Goal: Transaction & Acquisition: Purchase product/service

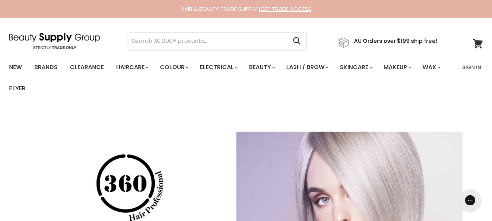
drag, startPoint x: 496, startPoint y: 37, endPoint x: 497, endPoint y: 23, distance: 14.3
click at [492, 23] on html "Skip to content HAIR & BEAUTY TRADE SUPPLY | GET TRADE ACCESS HAIR & BEAUTY TRA…" at bounding box center [246, 110] width 492 height 221
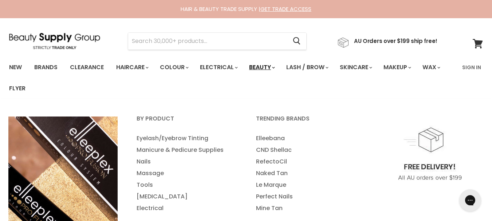
click at [275, 67] on icon "Main menu" at bounding box center [273, 68] width 3 height 2
click at [273, 68] on polygon "Main menu" at bounding box center [272, 68] width 1 height 2
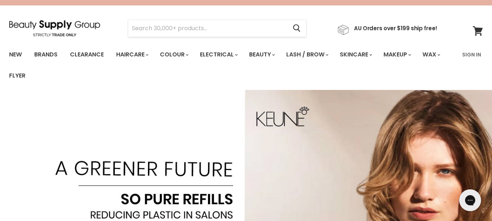
scroll to position [4, 0]
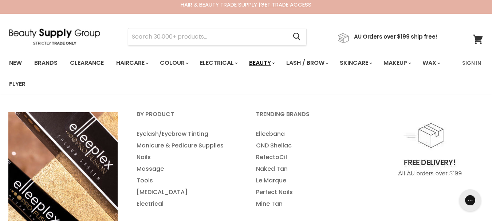
click at [272, 63] on link "Beauty" at bounding box center [262, 62] width 36 height 15
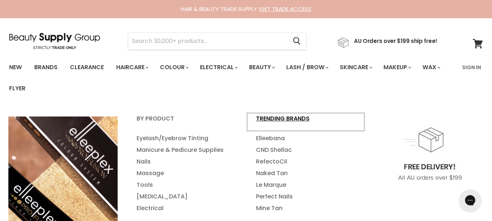
click at [282, 116] on link "Trending Brands" at bounding box center [306, 122] width 118 height 18
click at [276, 135] on link "Elleebana" at bounding box center [306, 139] width 118 height 12
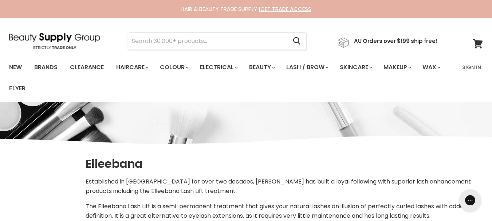
select select "manual"
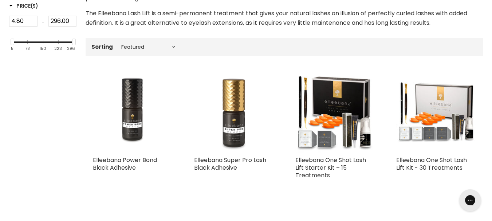
scroll to position [257, 0]
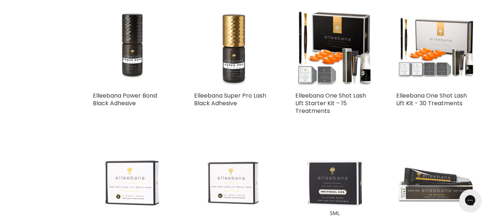
drag, startPoint x: 496, startPoint y: 29, endPoint x: 496, endPoint y: 44, distance: 14.9
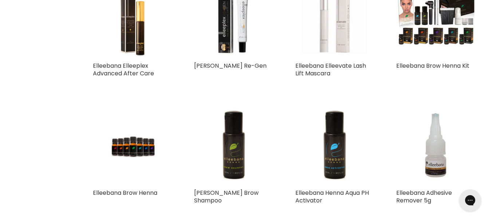
scroll to position [0, 0]
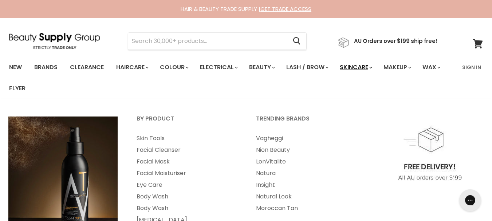
click at [372, 67] on icon "Main menu" at bounding box center [370, 68] width 3 height 2
click at [283, 150] on link "Nion Beauty" at bounding box center [306, 150] width 118 height 12
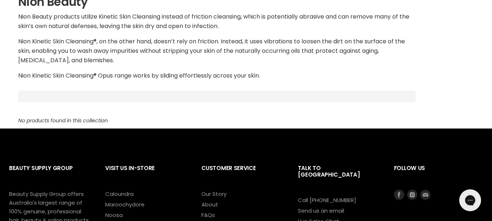
scroll to position [31, 0]
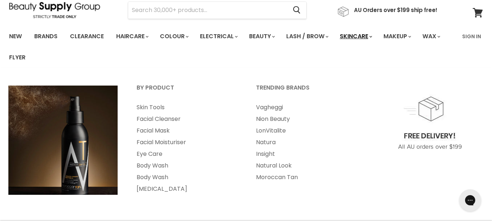
click at [376, 38] on link "Skincare" at bounding box center [355, 36] width 42 height 15
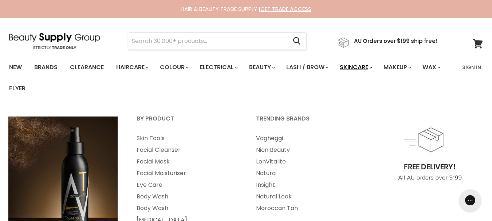
click at [376, 67] on link "Skincare" at bounding box center [355, 67] width 42 height 15
click at [276, 173] on link "Natura" at bounding box center [306, 173] width 118 height 12
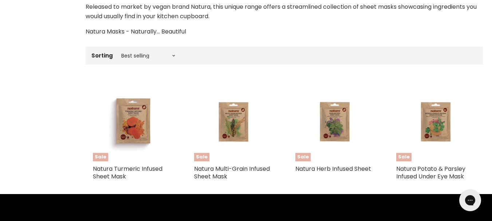
scroll to position [229, 0]
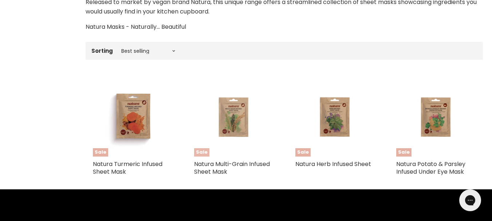
click at [234, 114] on img "Main content" at bounding box center [233, 116] width 53 height 79
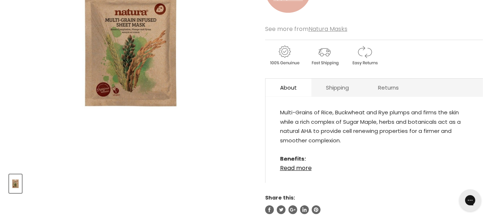
scroll to position [9, 0]
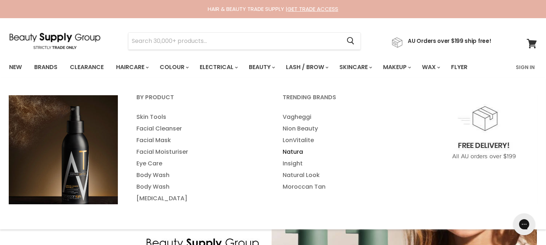
click at [301, 151] on link "Natura" at bounding box center [346, 152] width 145 height 12
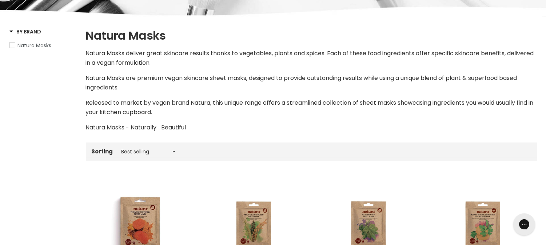
scroll to position [53, 0]
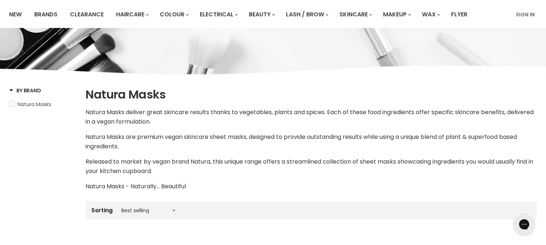
drag, startPoint x: 552, startPoint y: 98, endPoint x: 552, endPoint y: 118, distance: 20.0
click at [546, 118] on html "Skip to content HAIR & BEAUTY TRADE SUPPLY | GET TRADE ACCESS HAIR & BEAUTY TRA…" at bounding box center [273, 69] width 546 height 245
click at [175, 212] on select "Best selling Featured Alphabetically, A-Z Alphabetically, Z-A Price, low to hig…" at bounding box center [148, 211] width 61 height 6
click at [118, 208] on select "Best selling Featured Alphabetically, A-Z Alphabetically, Z-A Price, low to hig…" at bounding box center [148, 211] width 61 height 6
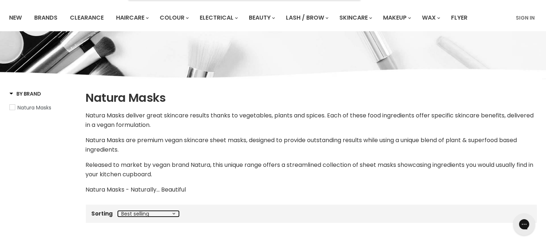
scroll to position [0, 0]
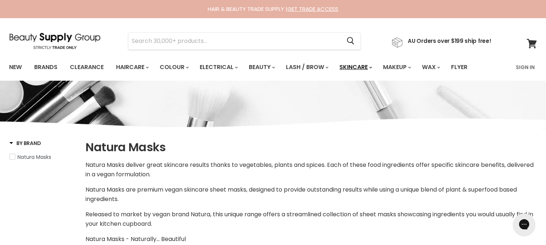
click at [370, 69] on link "Skincare" at bounding box center [356, 67] width 42 height 15
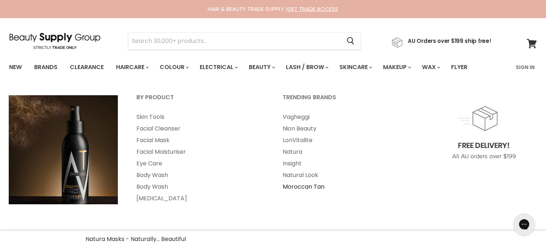
click at [304, 186] on link "Moroccan Tan" at bounding box center [346, 187] width 145 height 12
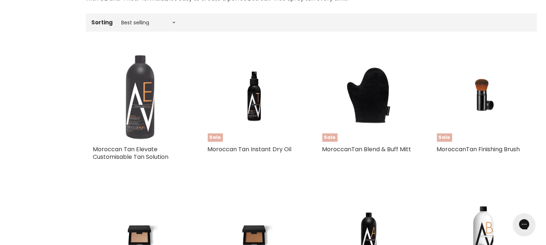
scroll to position [220, 0]
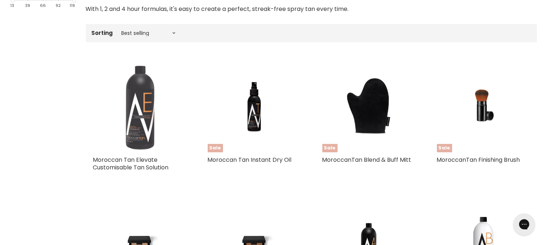
drag, startPoint x: 552, startPoint y: 63, endPoint x: 552, endPoint y: 137, distance: 73.2
click at [252, 122] on img "Main content" at bounding box center [254, 106] width 62 height 93
